Goal: Check status: Check status

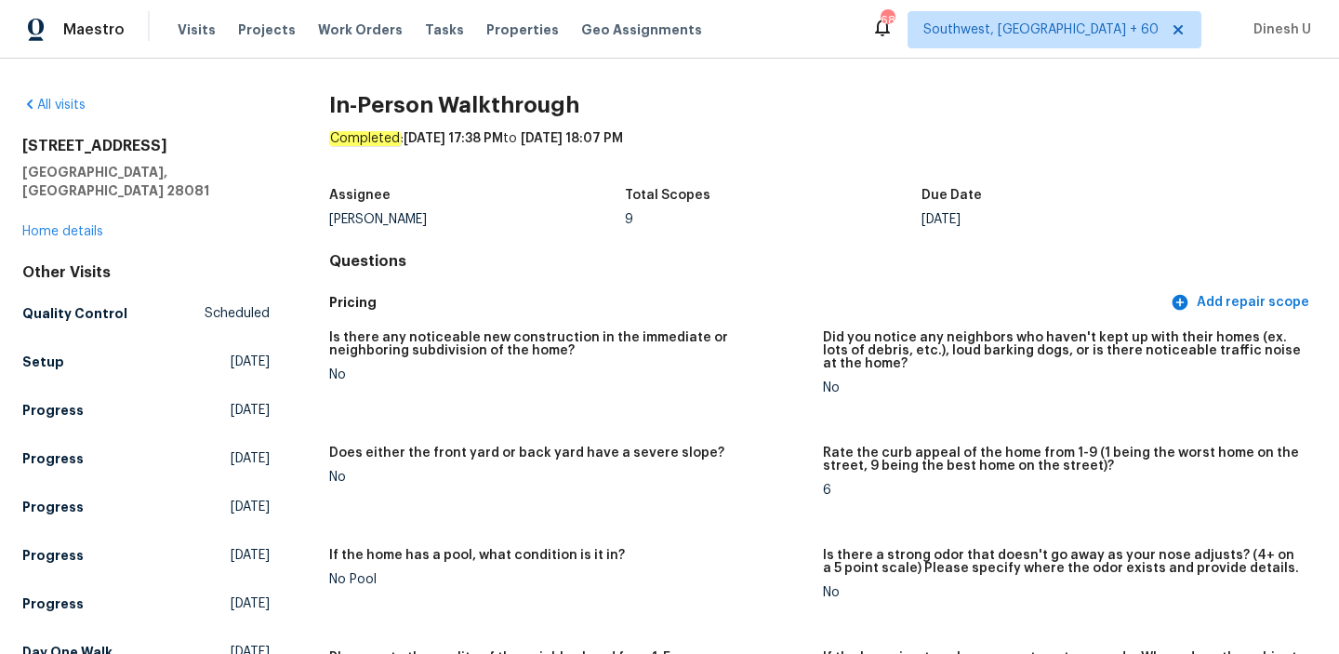
scroll to position [3401, 0]
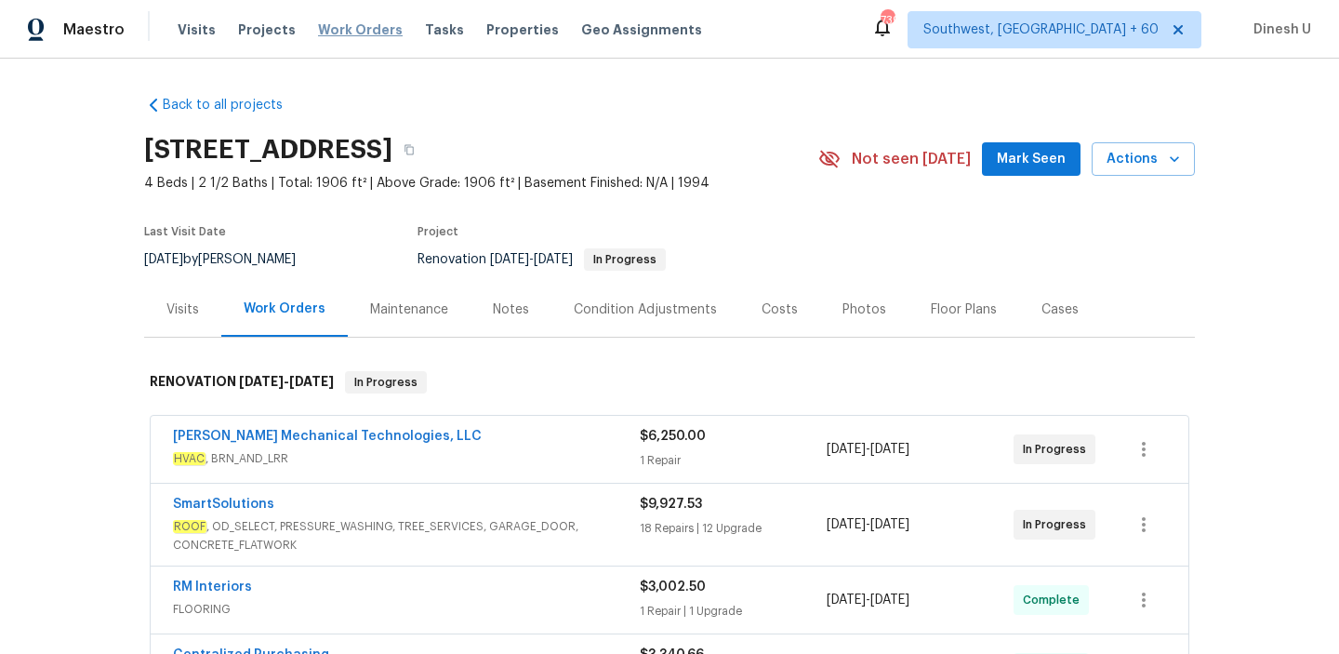
click at [351, 29] on span "Work Orders" at bounding box center [360, 29] width 85 height 19
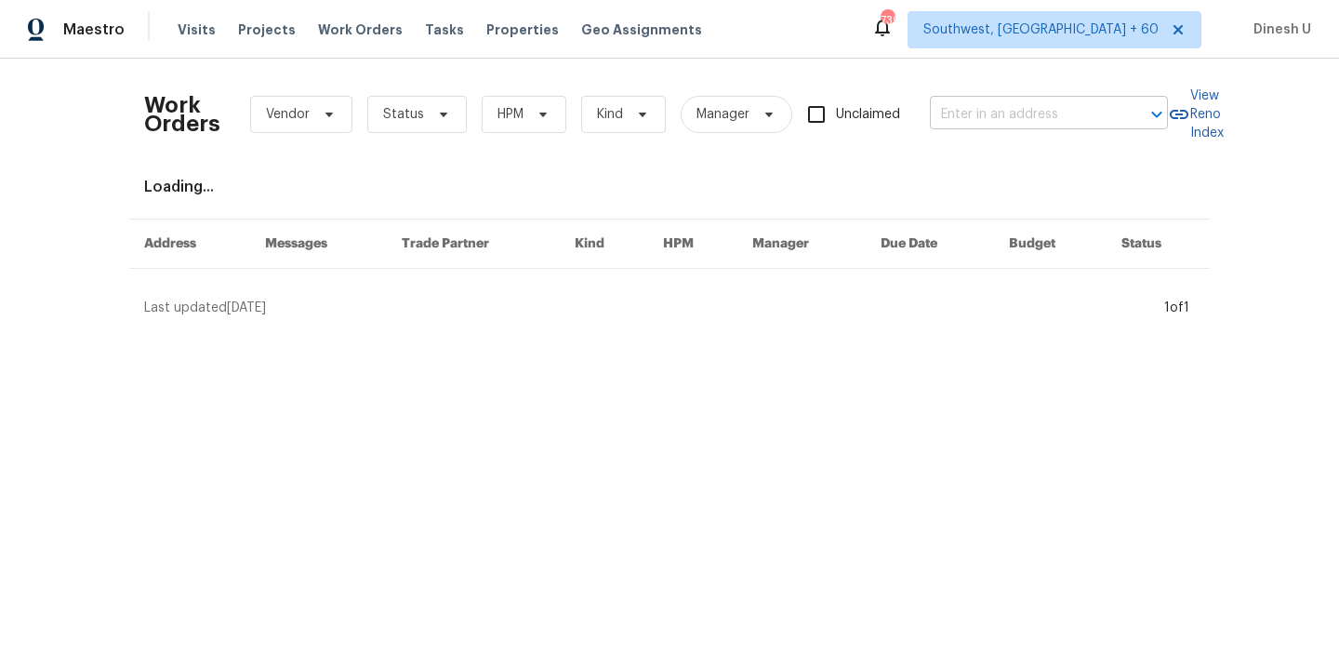
click at [1015, 121] on input "text" at bounding box center [1023, 114] width 186 height 29
paste input "[STREET_ADDRESS][PERSON_NAME]"
type input "[STREET_ADDRESS][PERSON_NAME]"
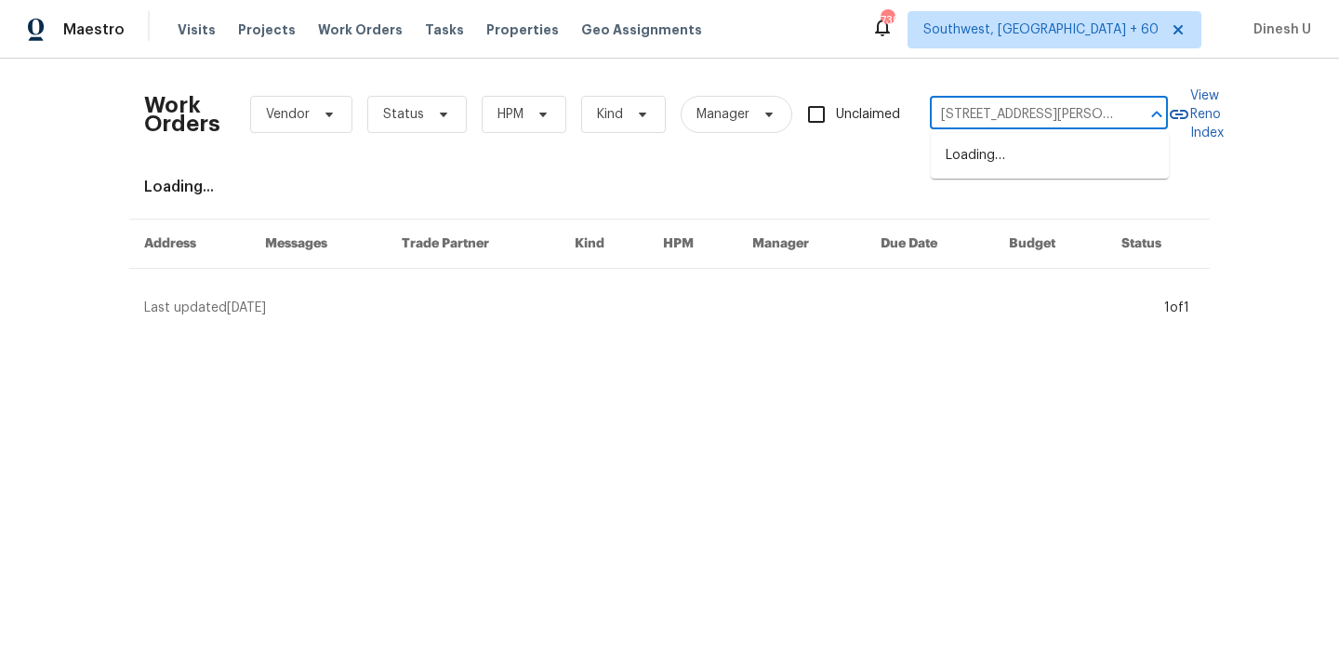
scroll to position [0, 70]
click at [967, 152] on li "[STREET_ADDRESS][PERSON_NAME]" at bounding box center [1050, 165] width 238 height 50
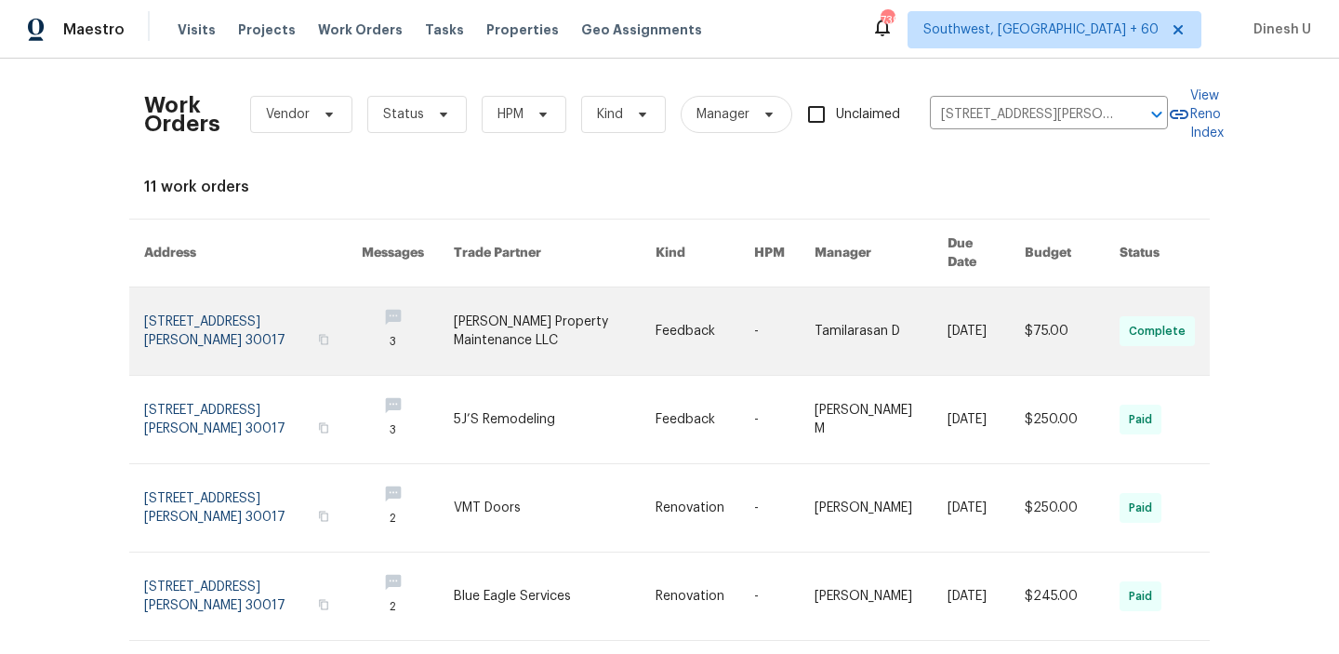
click at [274, 300] on link at bounding box center [253, 330] width 218 height 87
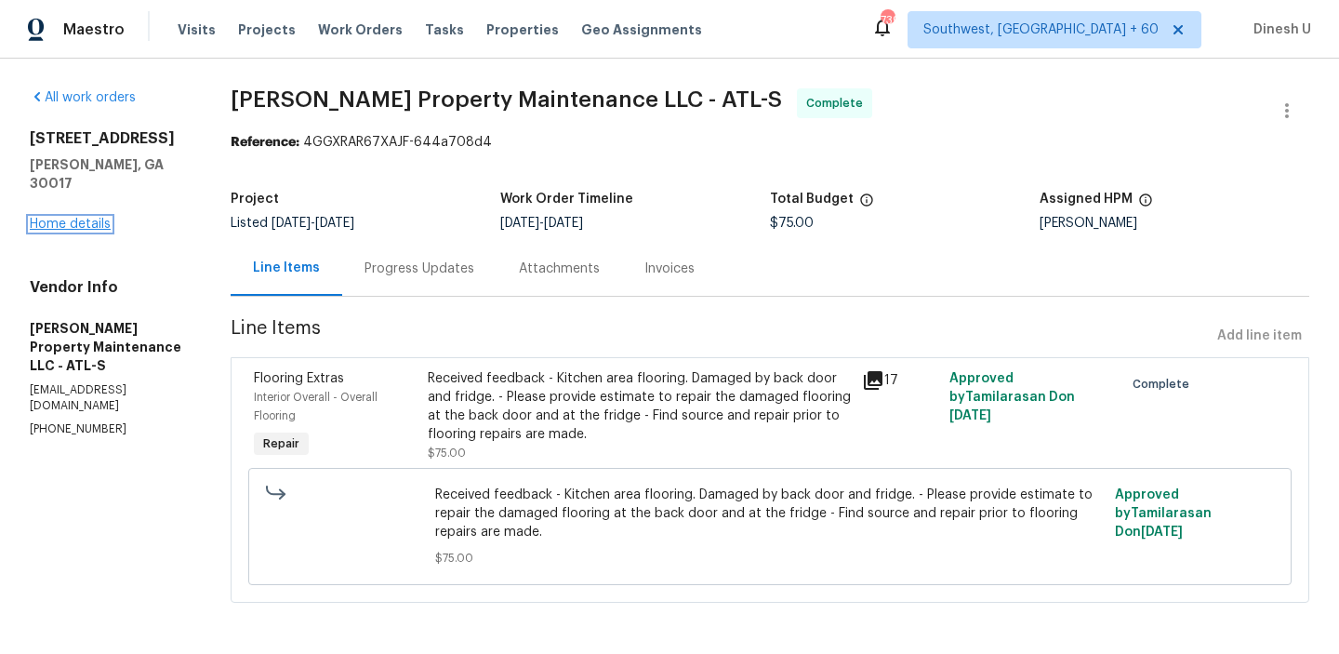
click at [88, 218] on link "Home details" at bounding box center [70, 224] width 81 height 13
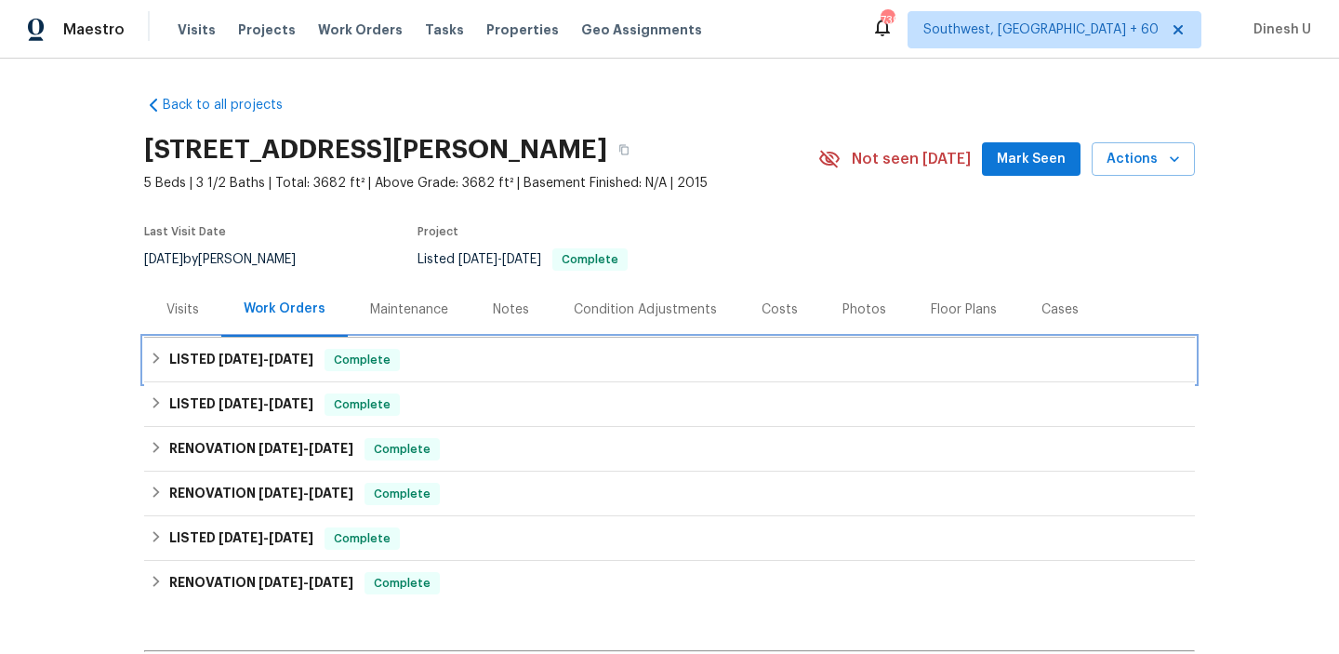
click at [295, 359] on span "[DATE]" at bounding box center [291, 358] width 45 height 13
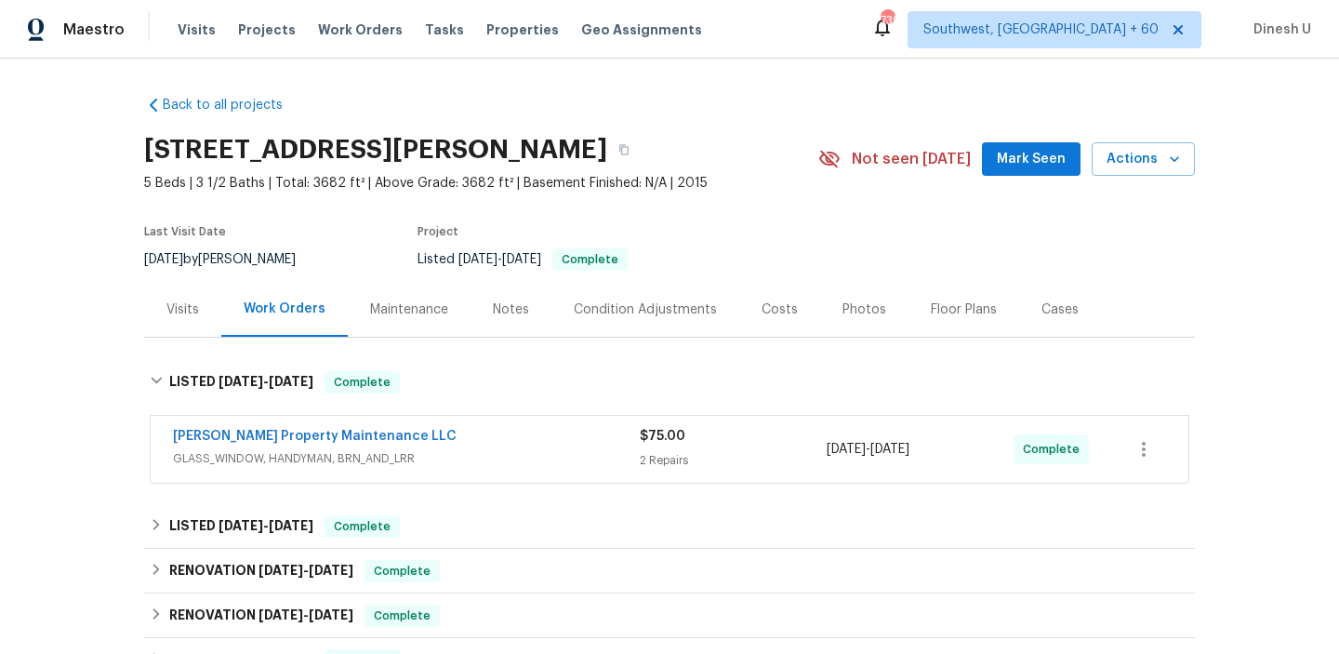
click at [670, 465] on div "2 Repairs" at bounding box center [733, 460] width 187 height 19
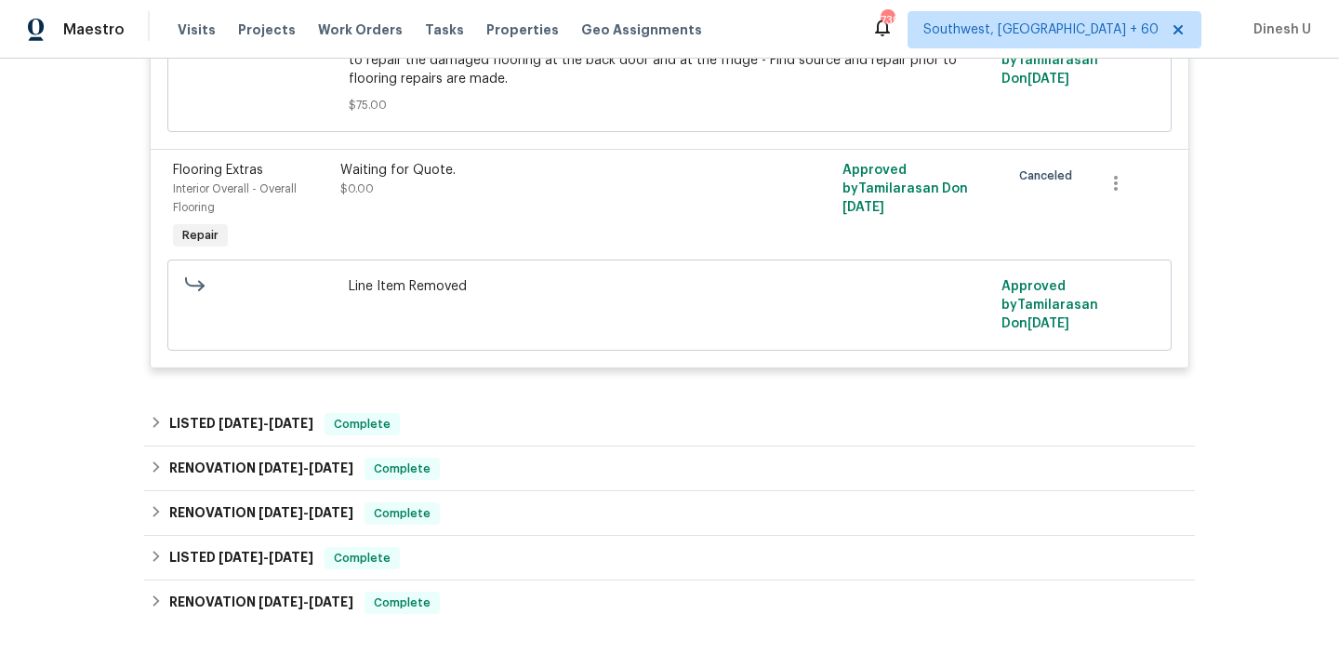
scroll to position [651, 0]
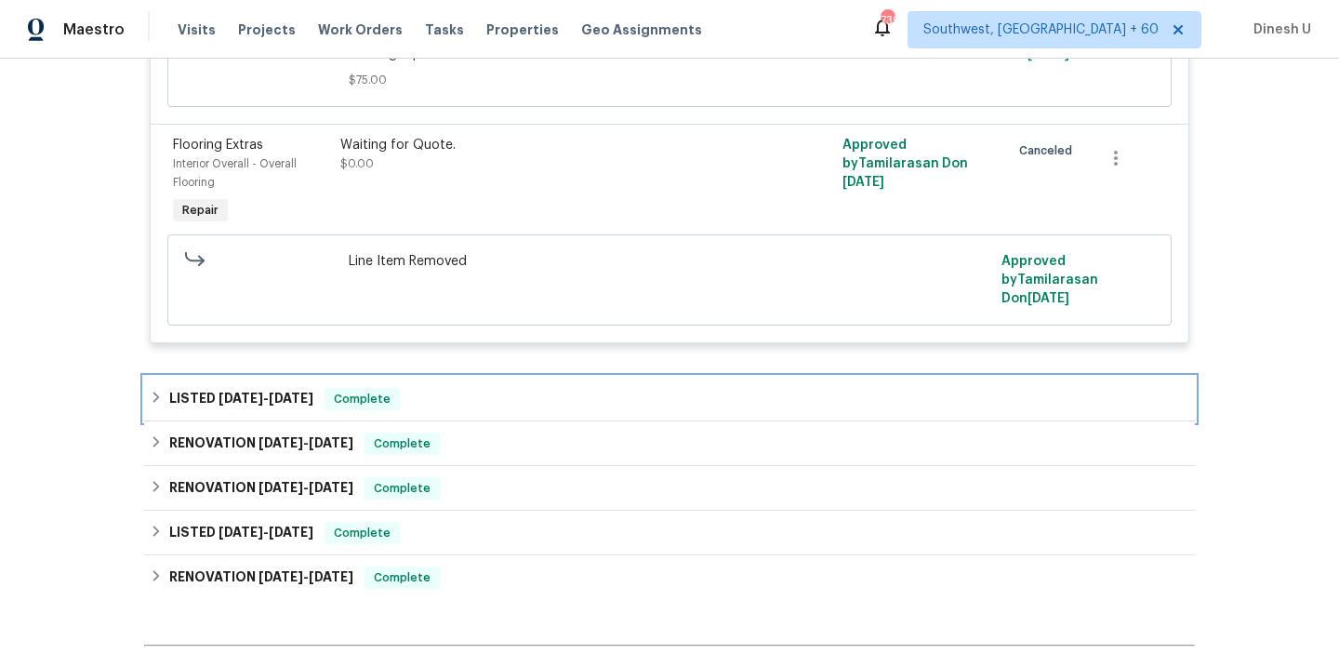
click at [273, 402] on span "[DATE]" at bounding box center [291, 397] width 45 height 13
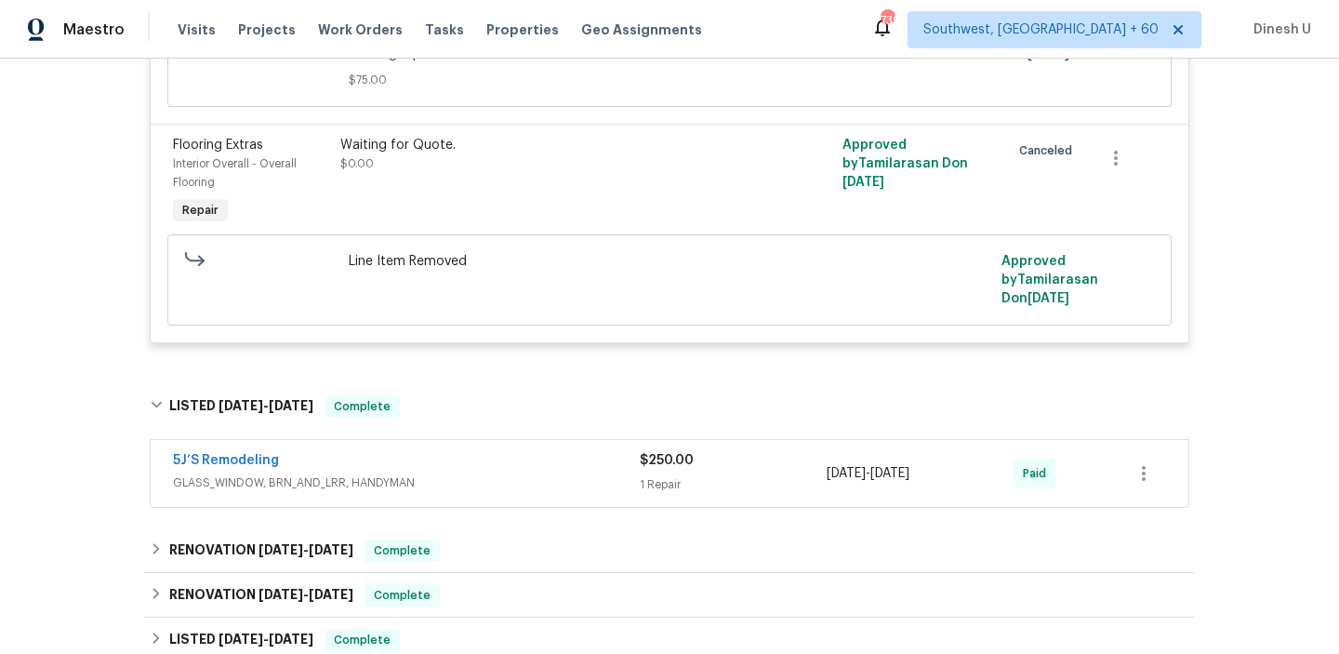
click at [657, 482] on div "1 Repair" at bounding box center [733, 484] width 187 height 19
